Goal: Information Seeking & Learning: Understand process/instructions

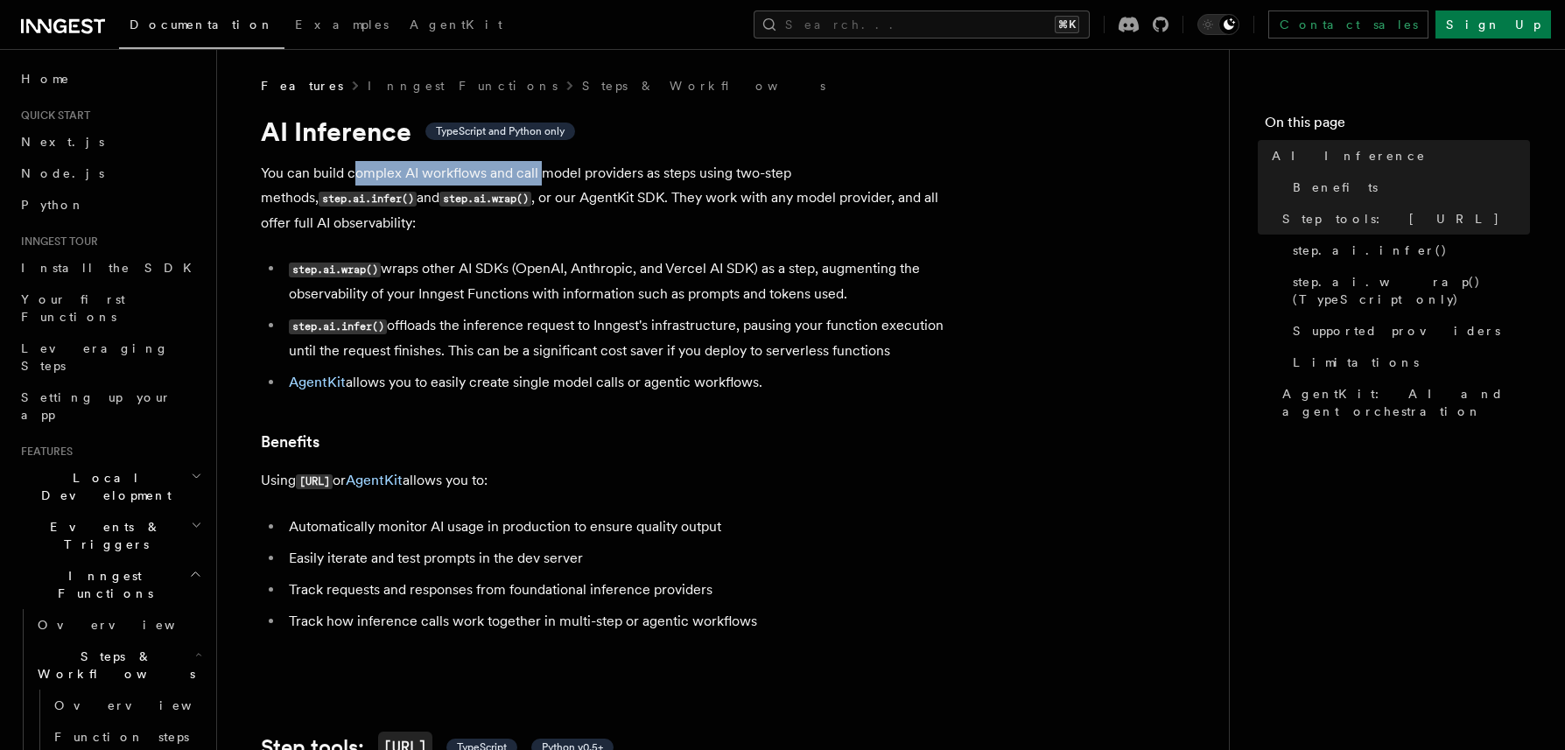
drag, startPoint x: 353, startPoint y: 172, endPoint x: 548, endPoint y: 179, distance: 195.3
click at [547, 179] on p "You can build complex AI workflows and call model providers as steps using two-…" at bounding box center [611, 198] width 700 height 74
click at [552, 179] on p "You can build complex AI workflows and call model providers as steps using two-…" at bounding box center [611, 198] width 700 height 74
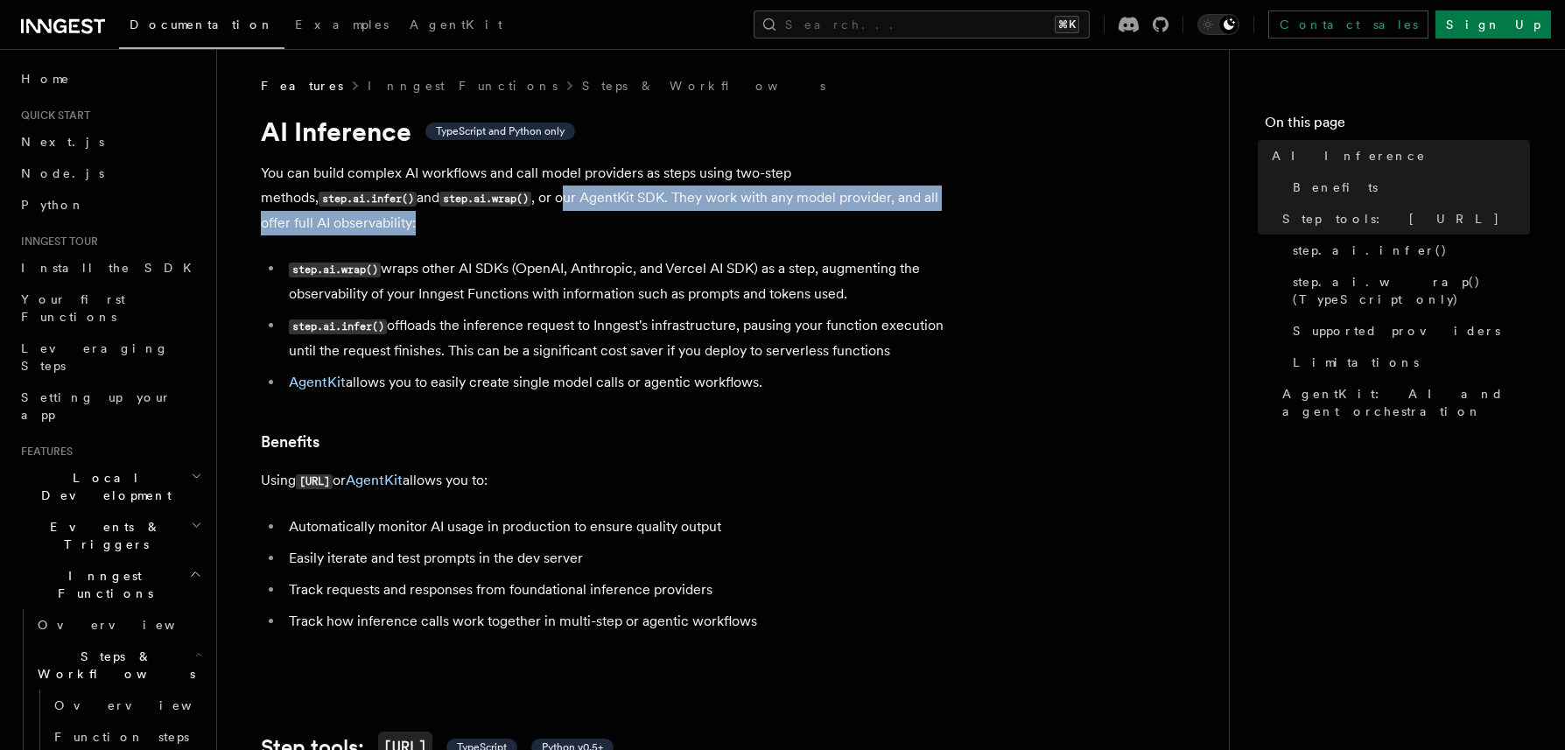
drag, startPoint x: 412, startPoint y: 194, endPoint x: 685, endPoint y: 225, distance: 274.0
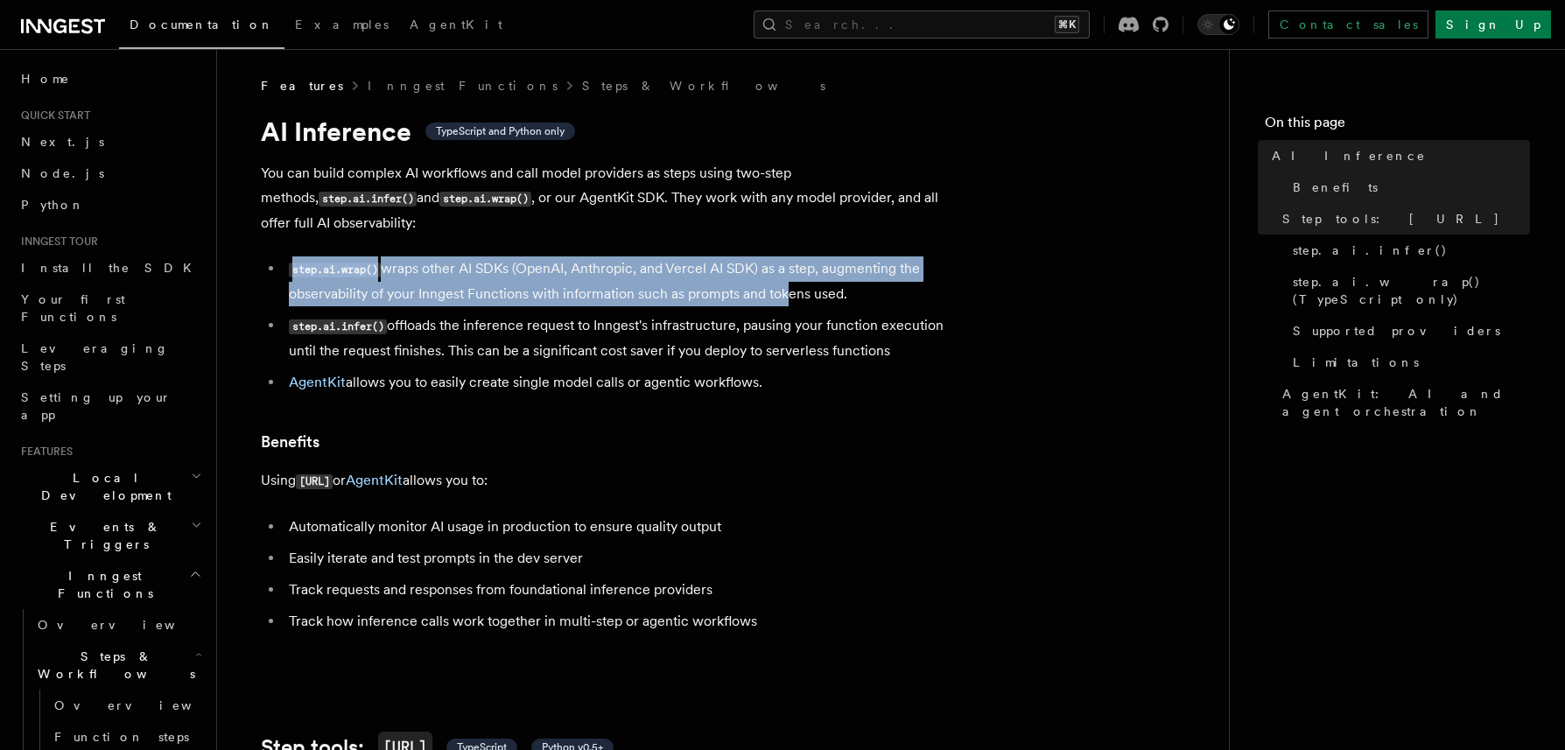
drag, startPoint x: 739, startPoint y: 249, endPoint x: 774, endPoint y: 276, distance: 44.3
click at [774, 276] on li "step.ai.wrap() wraps other AI SDKs (OpenAI, Anthropic, and Vercel AI SDK) as a …" at bounding box center [623, 281] width 678 height 50
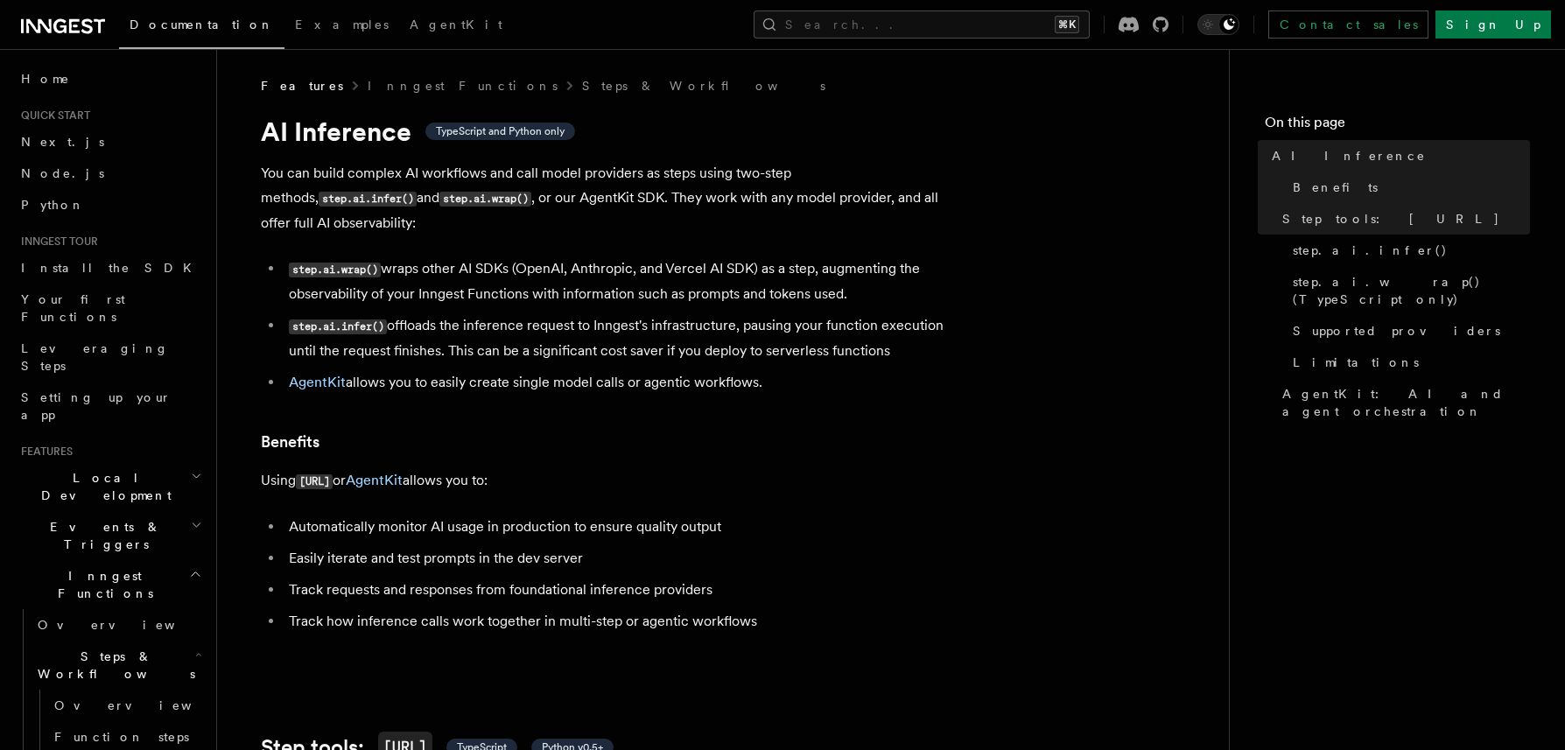
drag, startPoint x: 580, startPoint y: 243, endPoint x: 844, endPoint y: 267, distance: 264.5
click at [844, 267] on li "step.ai.wrap() wraps other AI SDKs (OpenAI, Anthropic, and Vercel AI SDK) as a …" at bounding box center [623, 281] width 678 height 50
click at [882, 272] on li "step.ai.wrap() wraps other AI SDKs (OpenAI, Anthropic, and Vercel AI SDK) as a …" at bounding box center [623, 281] width 678 height 50
click at [74, 114] on span "Quick start" at bounding box center [52, 116] width 76 height 14
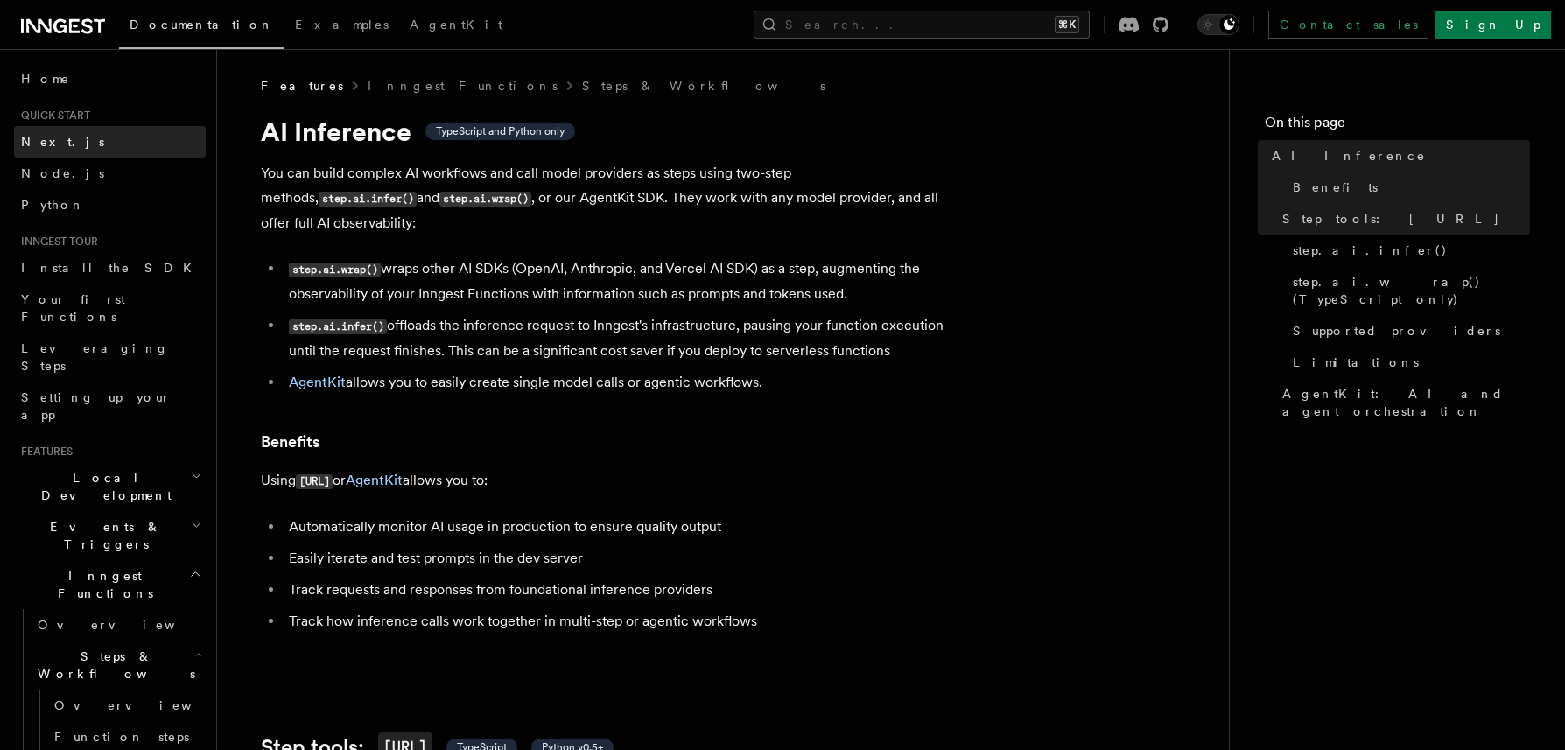
click at [53, 152] on link "Next.js" at bounding box center [110, 142] width 192 height 32
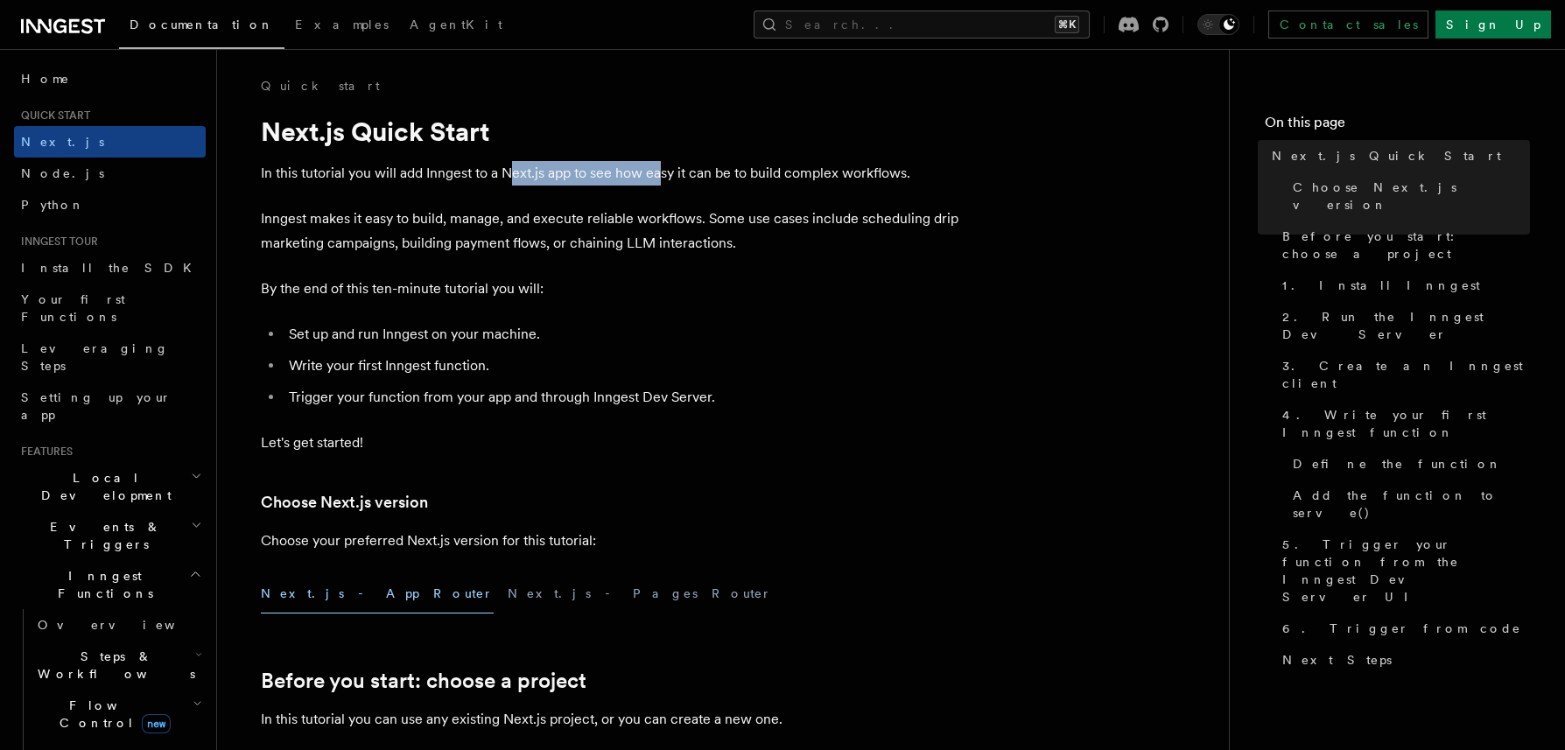
drag, startPoint x: 509, startPoint y: 172, endPoint x: 671, endPoint y: 169, distance: 162.0
click at [669, 169] on p "In this tutorial you will add Inngest to a Next.js app to see how easy it can b…" at bounding box center [611, 173] width 700 height 25
click at [671, 169] on p "In this tutorial you will add Inngest to a Next.js app to see how easy it can b…" at bounding box center [611, 173] width 700 height 25
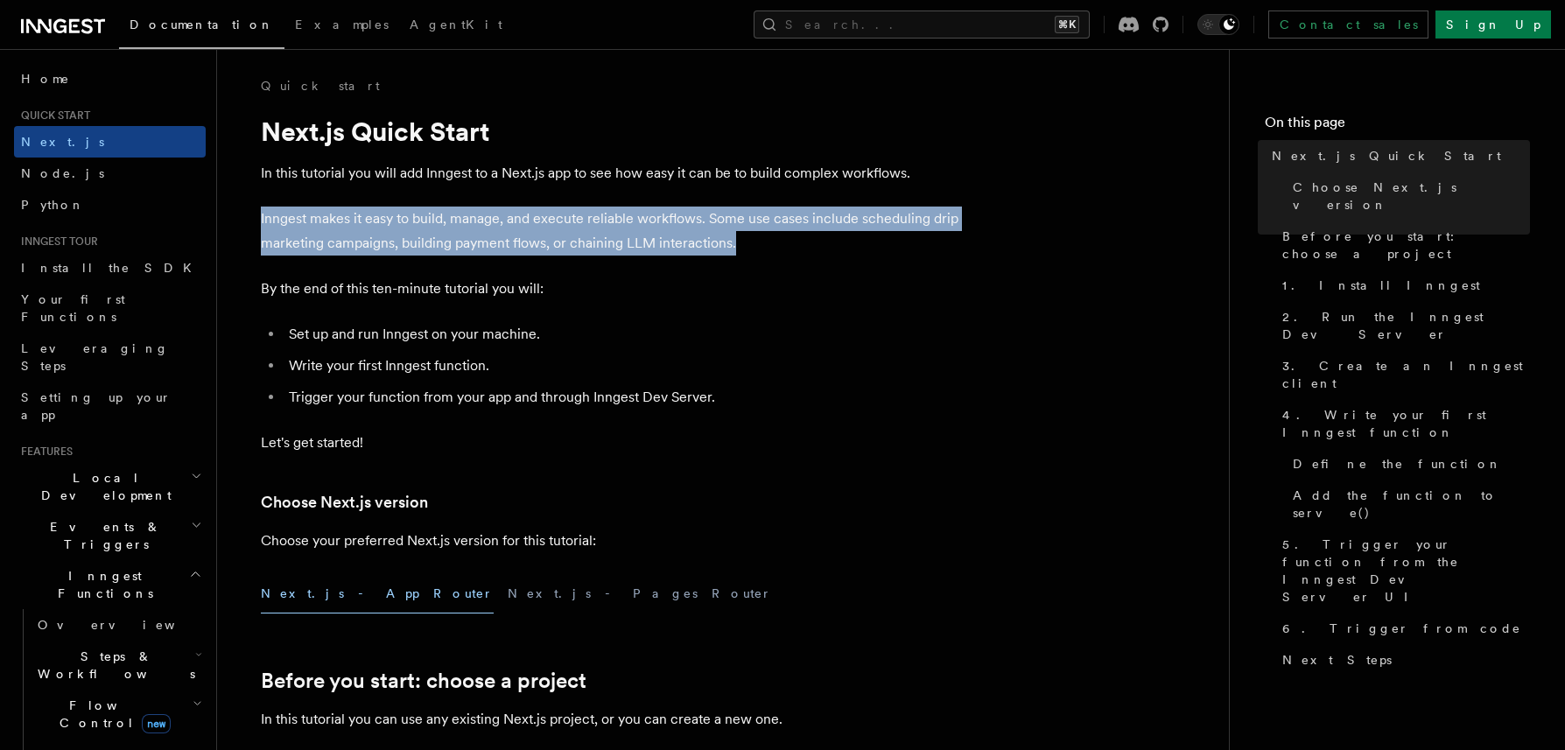
drag, startPoint x: 991, startPoint y: 230, endPoint x: 989, endPoint y: 255, distance: 24.6
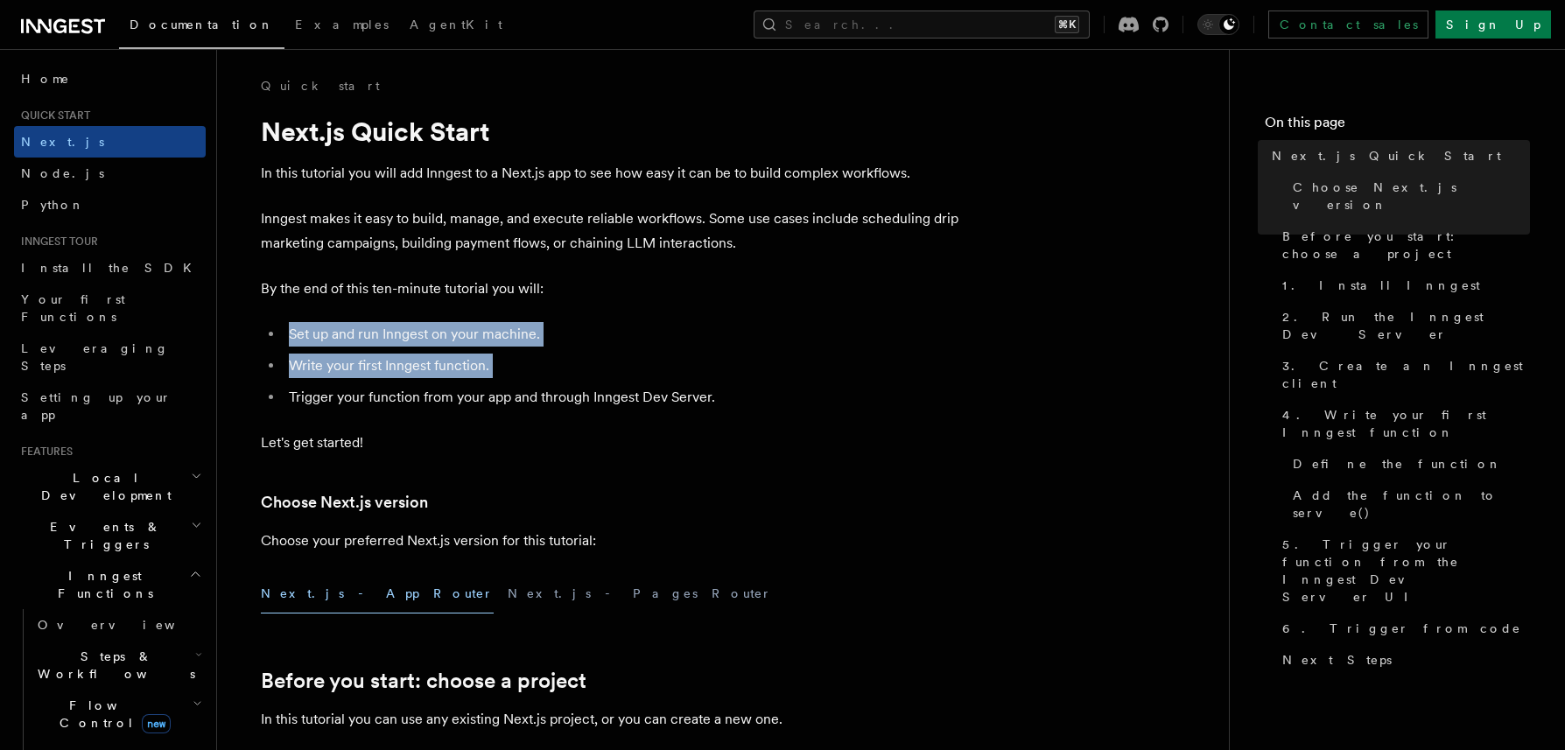
drag, startPoint x: 731, startPoint y: 306, endPoint x: 817, endPoint y: 384, distance: 115.9
click at [817, 384] on ul "Set up and run Inngest on your machine. Write your first Inngest function. Trig…" at bounding box center [611, 366] width 700 height 88
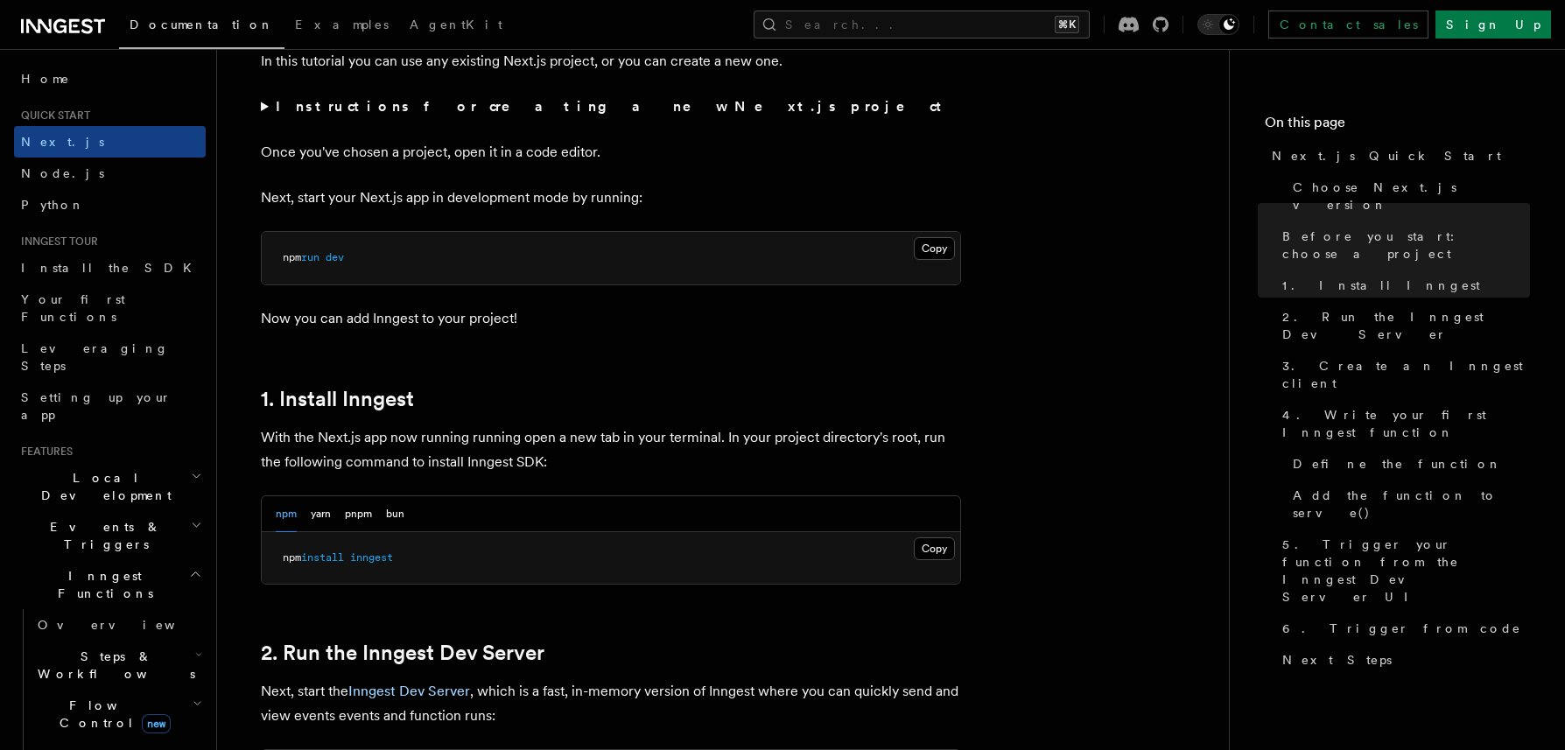
scroll to position [341, 0]
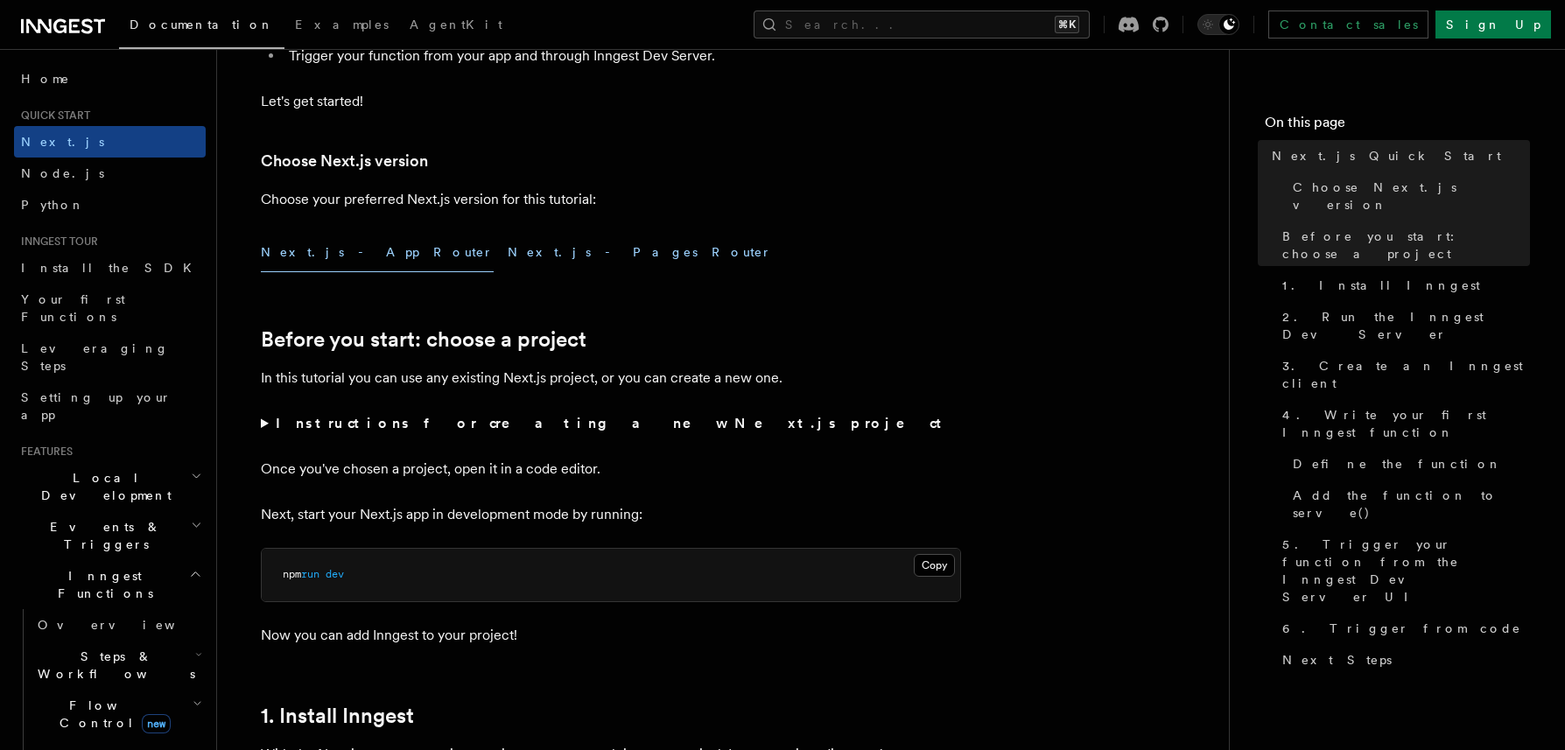
click at [508, 245] on button "Next.js - Pages Router" at bounding box center [640, 252] width 264 height 39
click at [309, 260] on button "Next.js - App Router" at bounding box center [377, 252] width 233 height 39
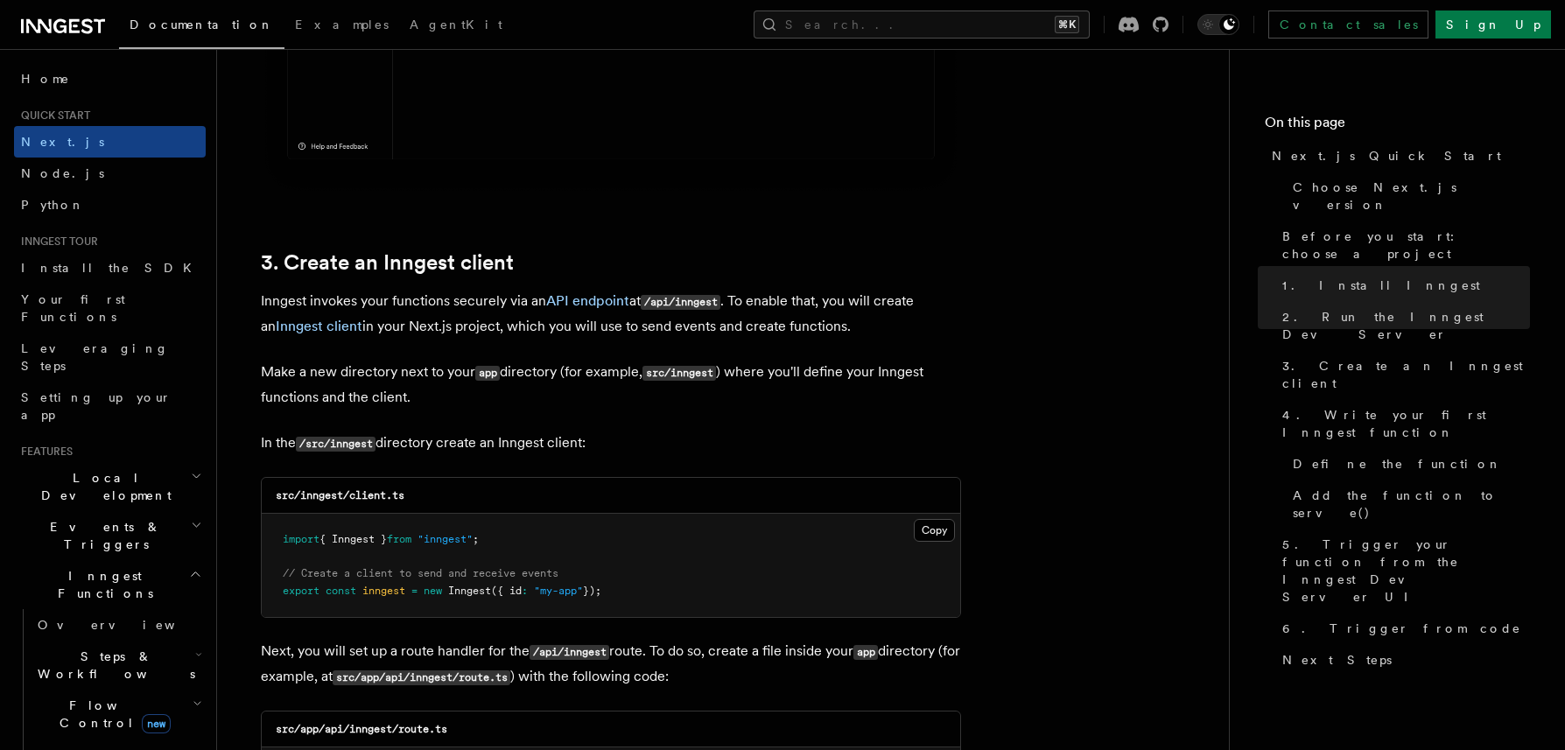
scroll to position [2268, 0]
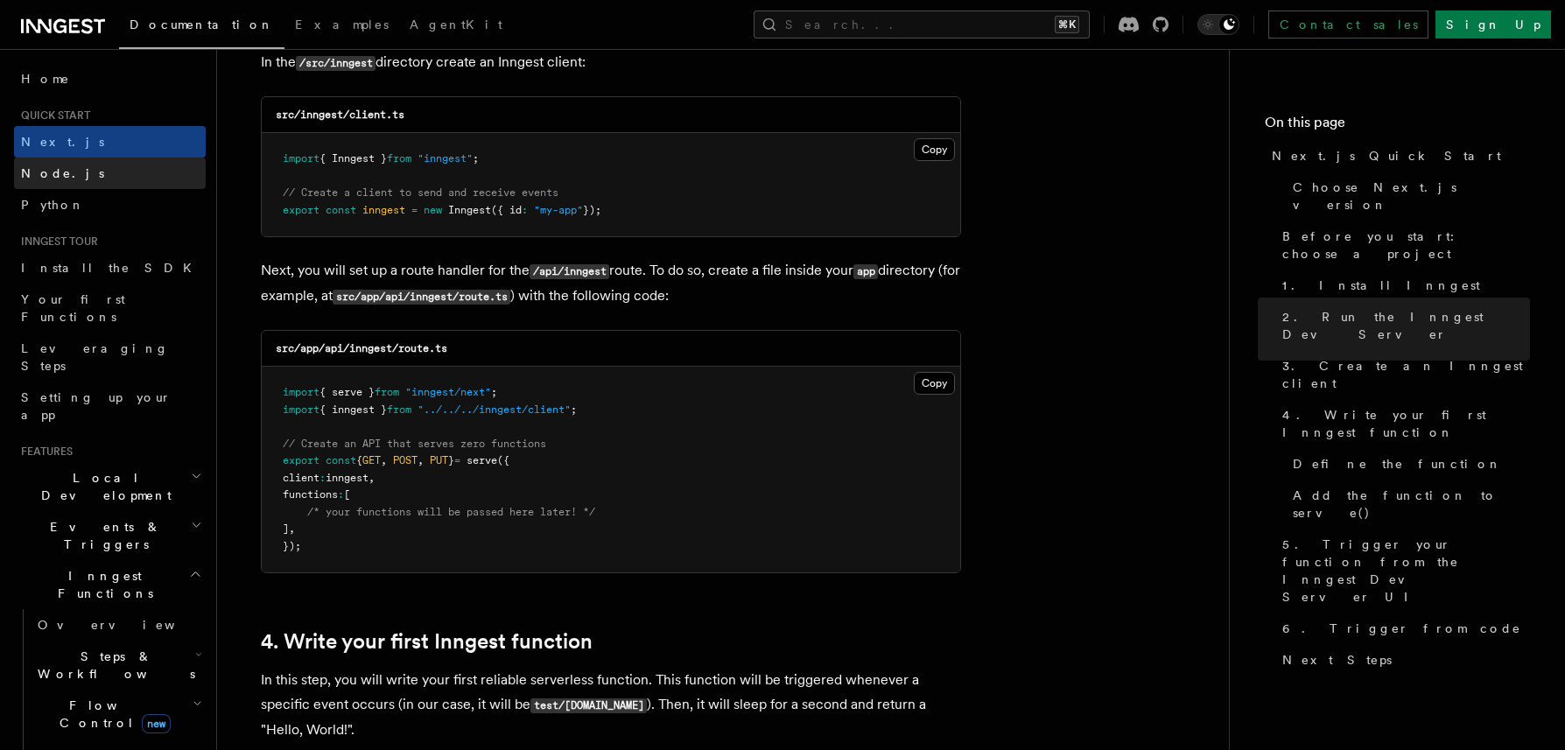
click at [79, 173] on link "Node.js" at bounding box center [110, 174] width 192 height 32
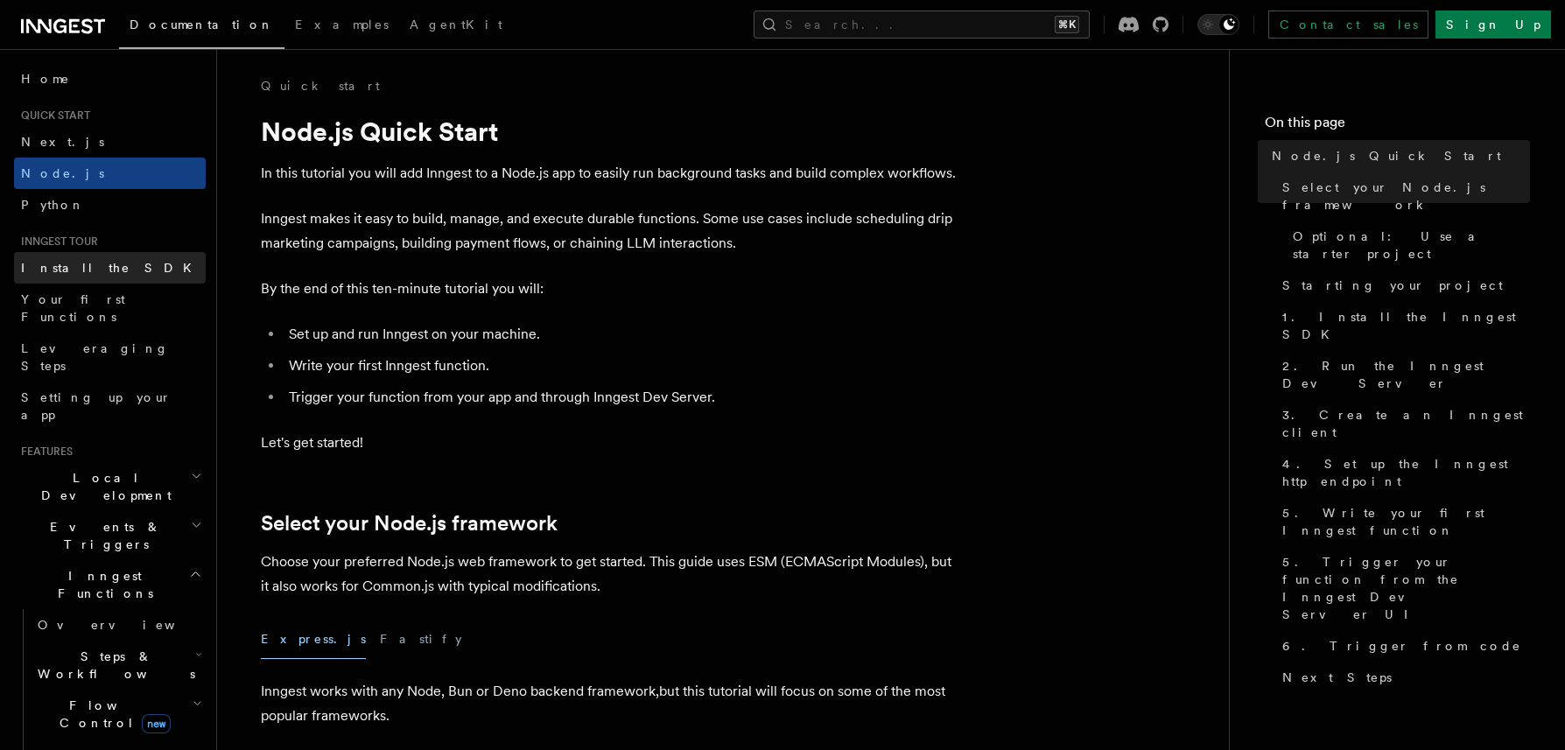
click at [70, 261] on span "Install the SDK" at bounding box center [111, 268] width 181 height 14
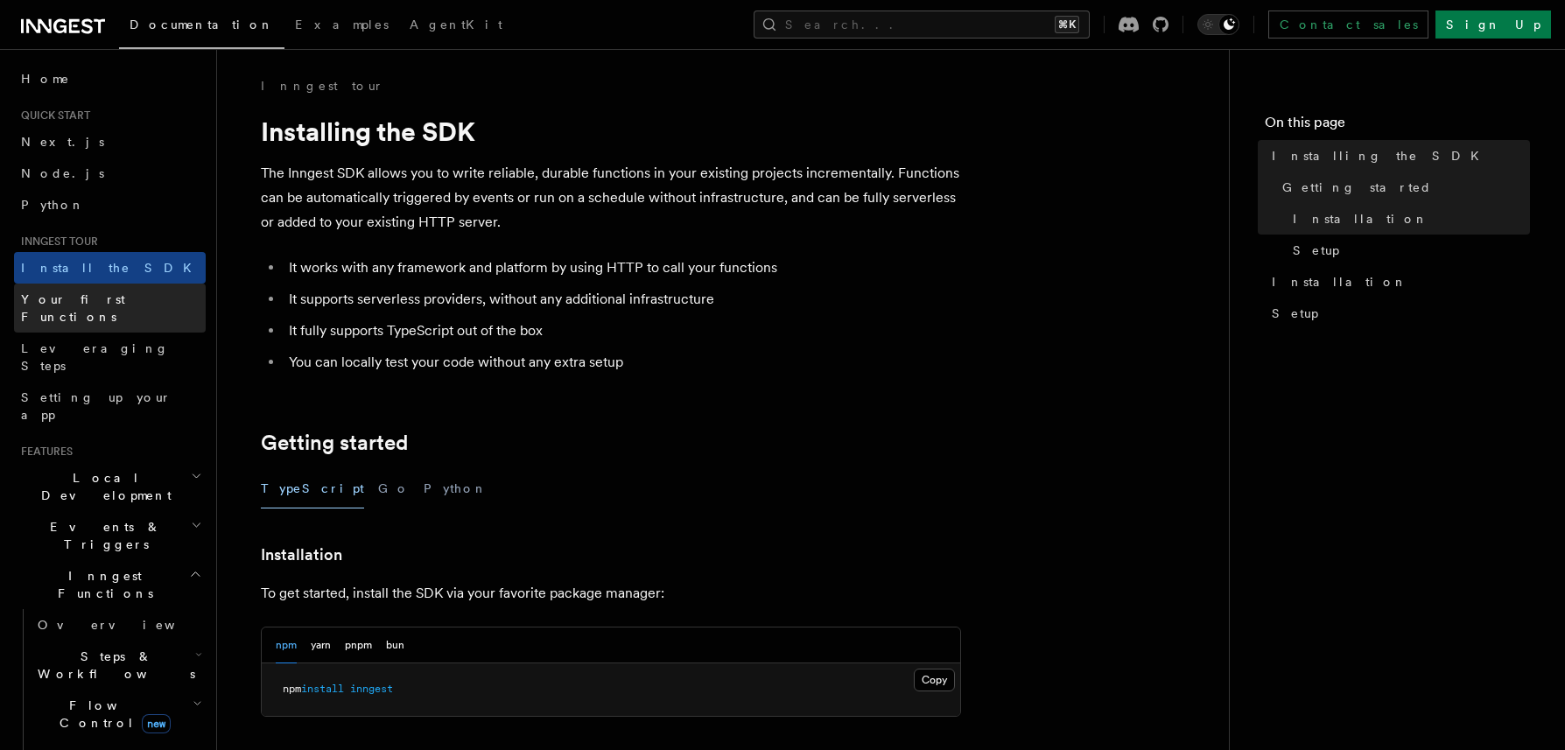
click at [101, 296] on span "Your first Functions" at bounding box center [73, 308] width 104 height 32
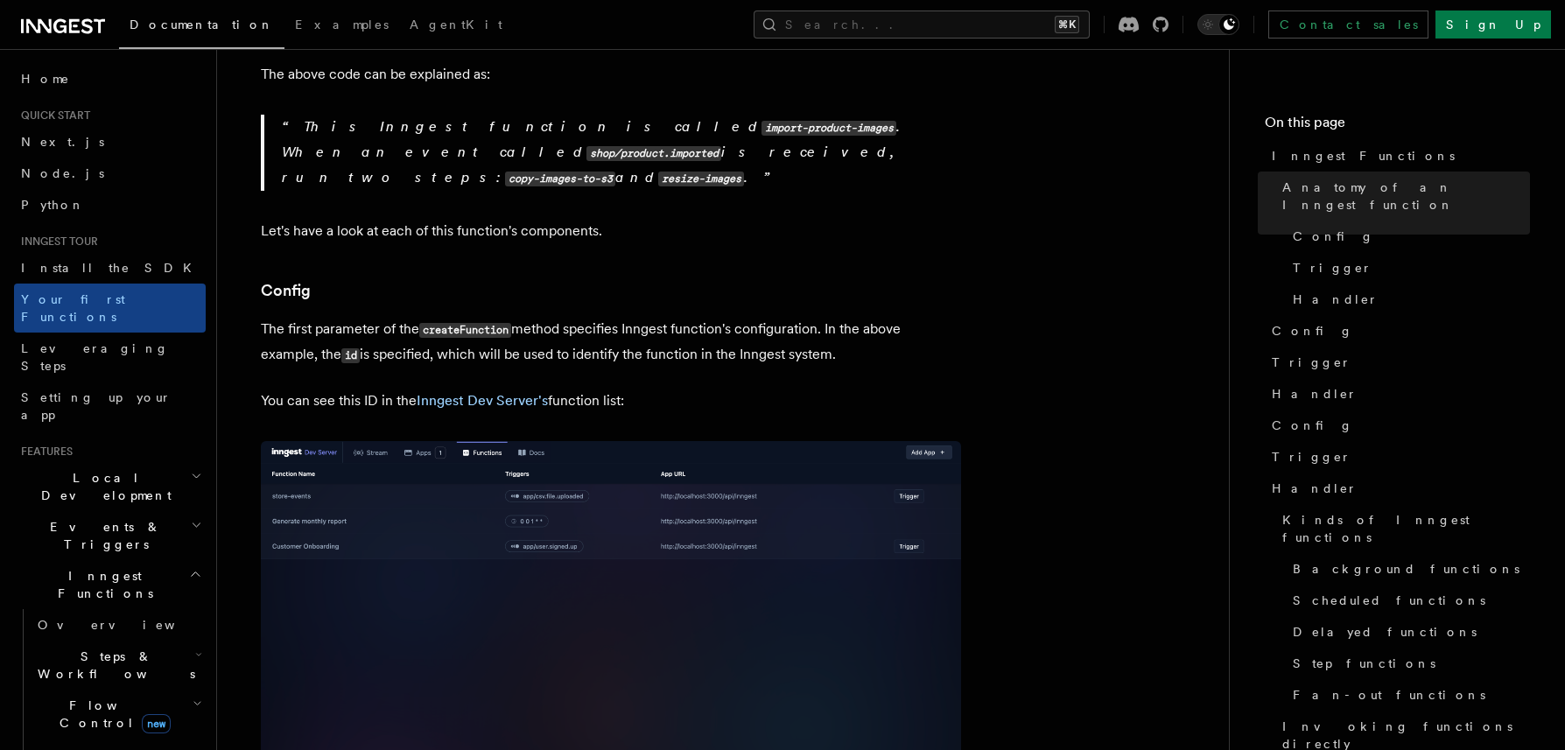
scroll to position [893, 0]
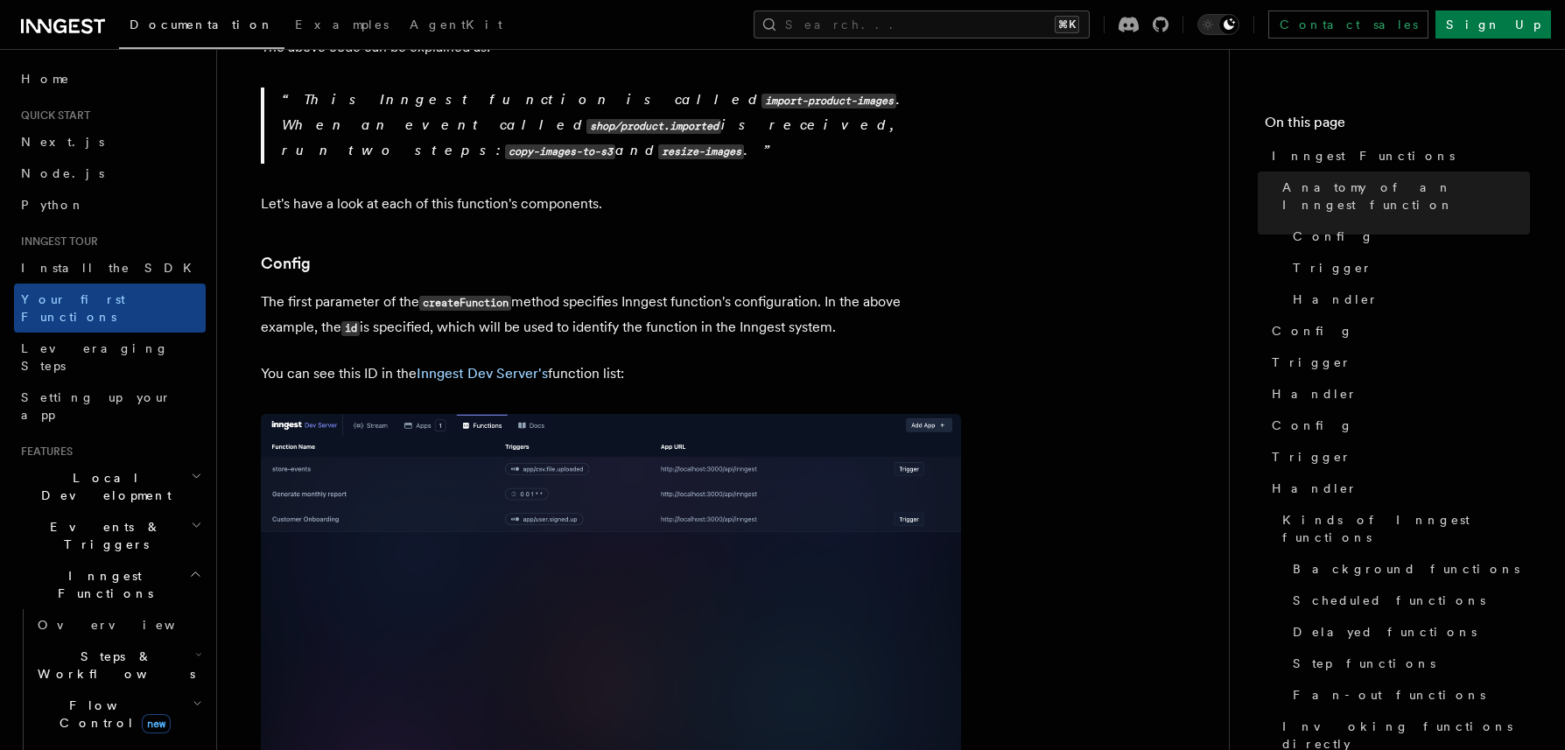
click at [603, 426] on img at bounding box center [611, 622] width 700 height 416
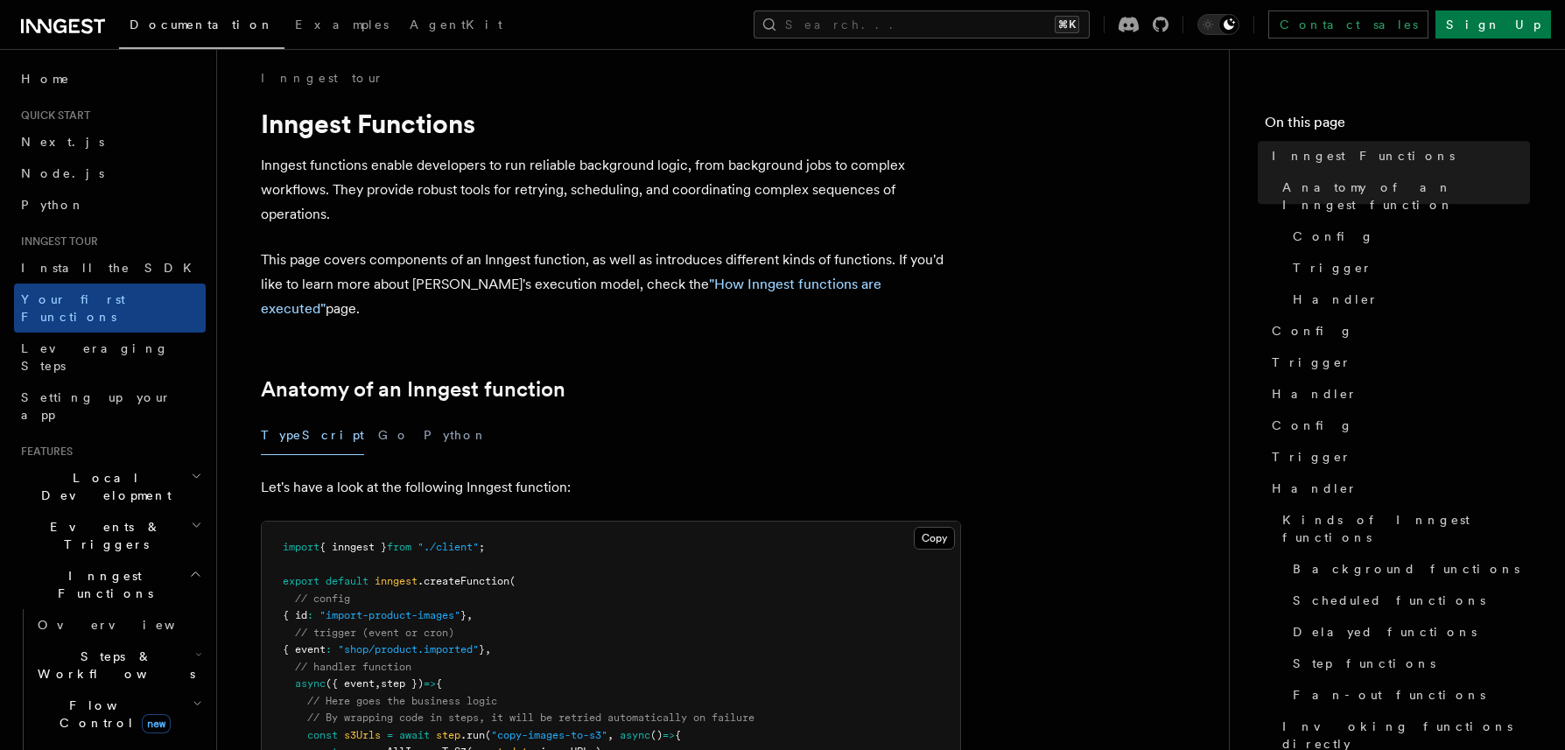
scroll to position [0, 0]
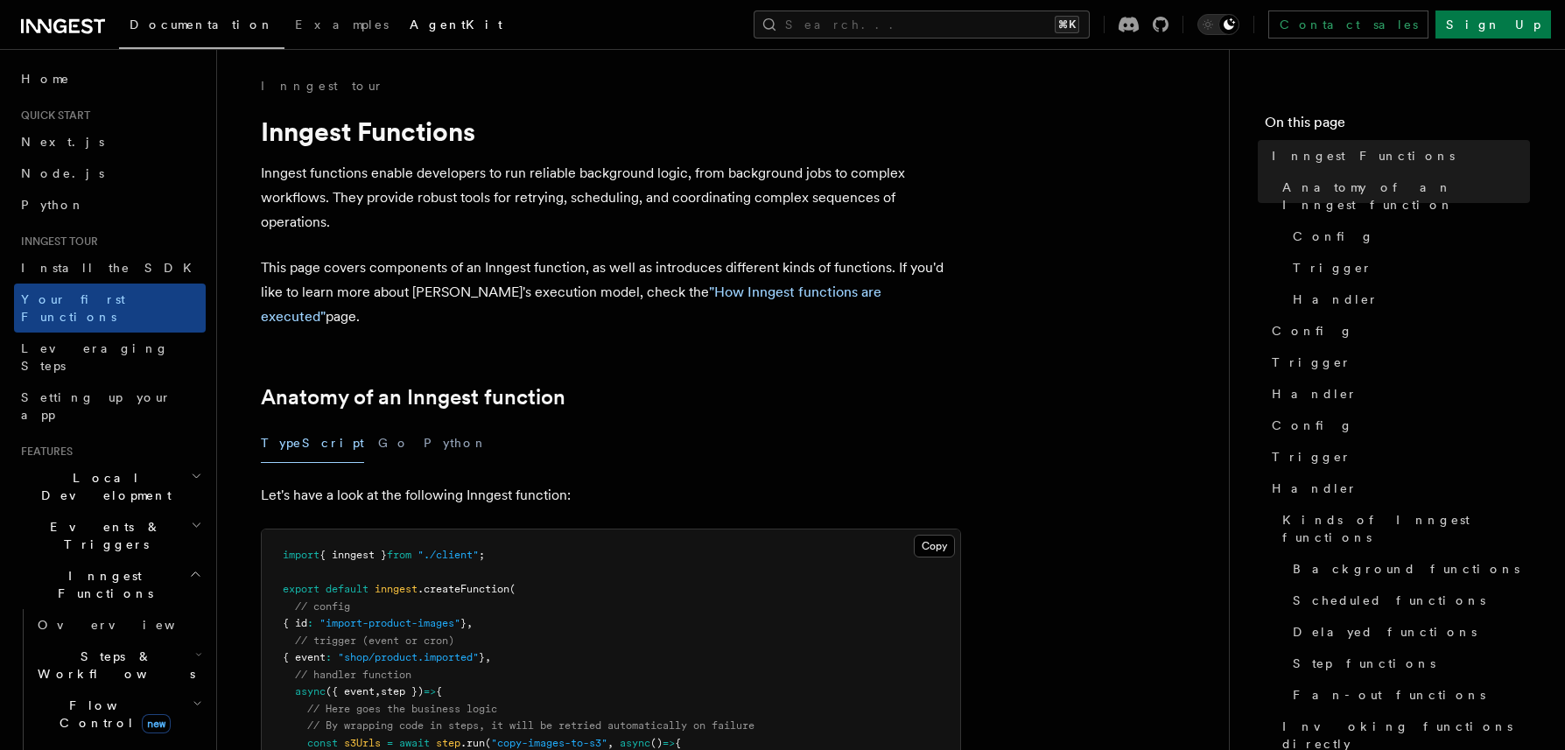
click at [410, 26] on span "AgentKit" at bounding box center [456, 25] width 93 height 14
